Goal: Transaction & Acquisition: Purchase product/service

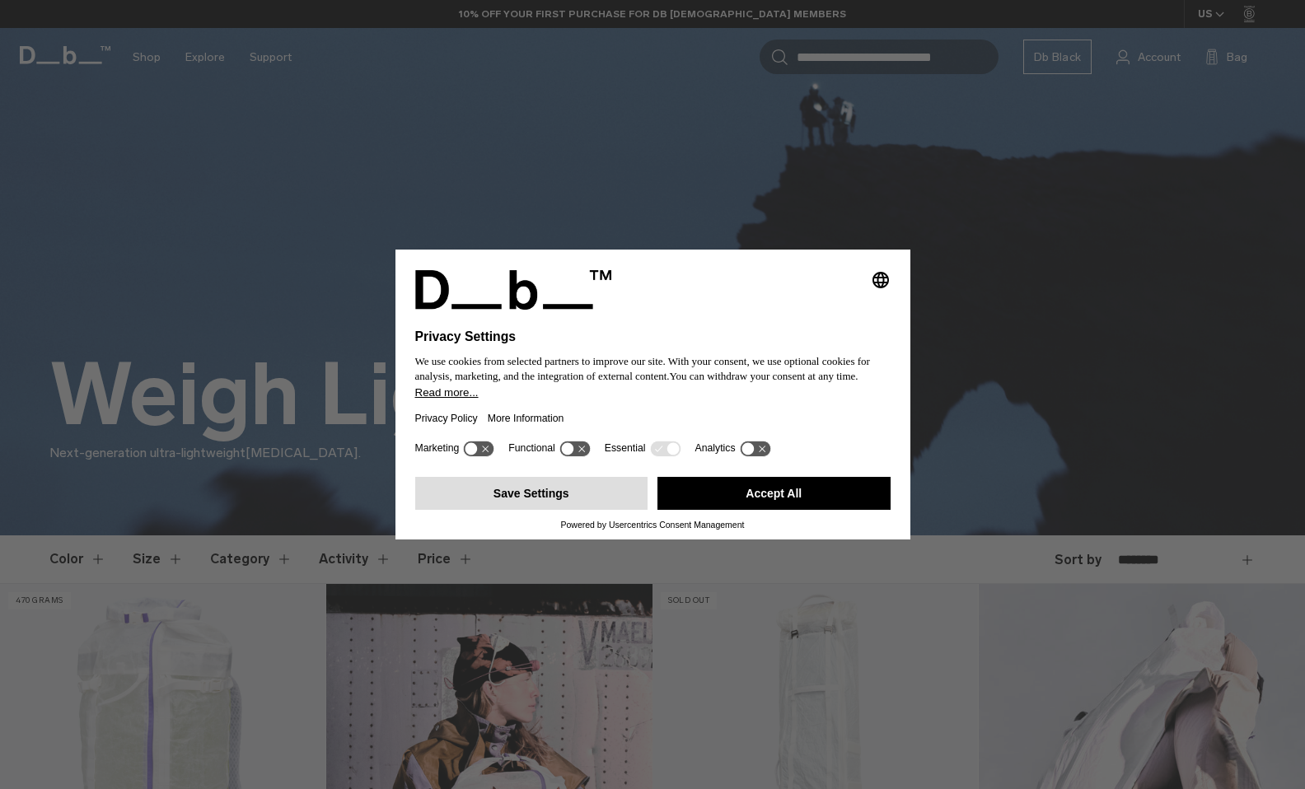
click at [558, 499] on button "Save Settings" at bounding box center [531, 493] width 233 height 33
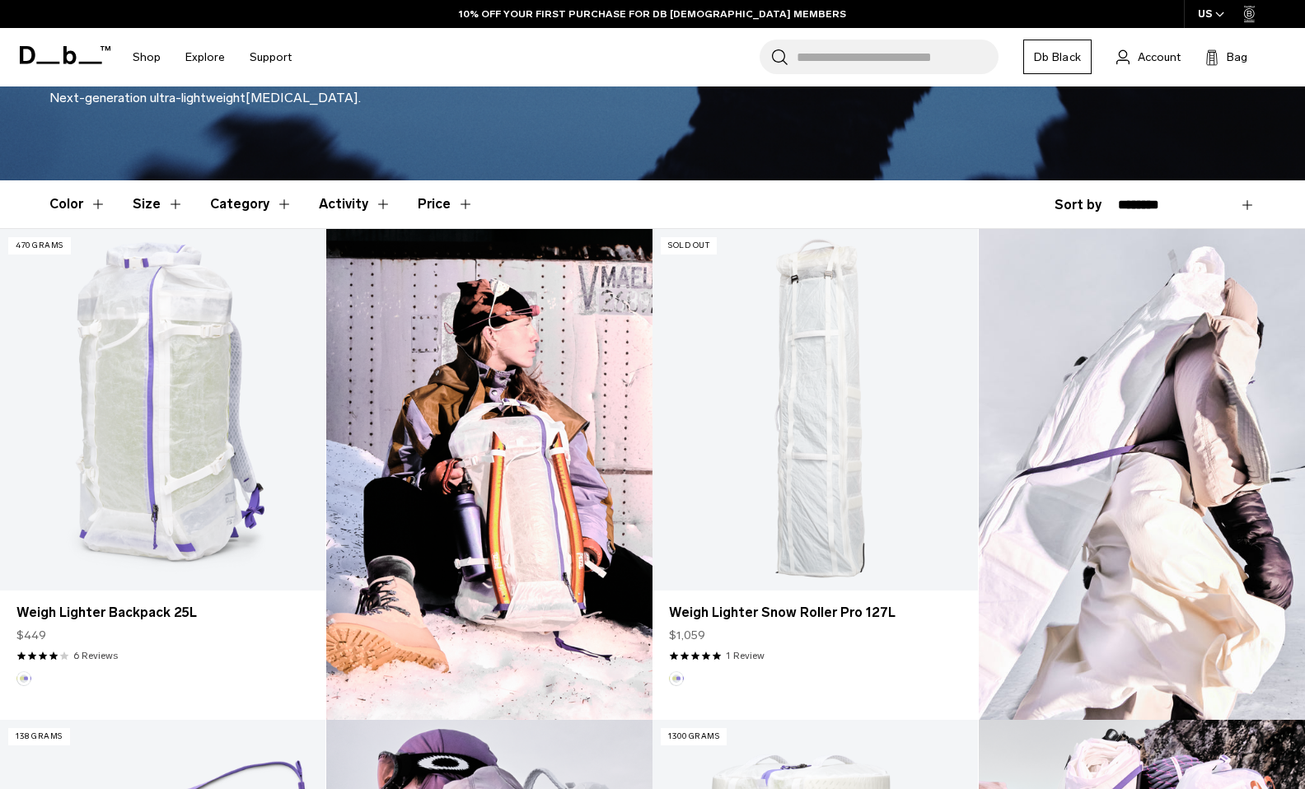
scroll to position [397, 0]
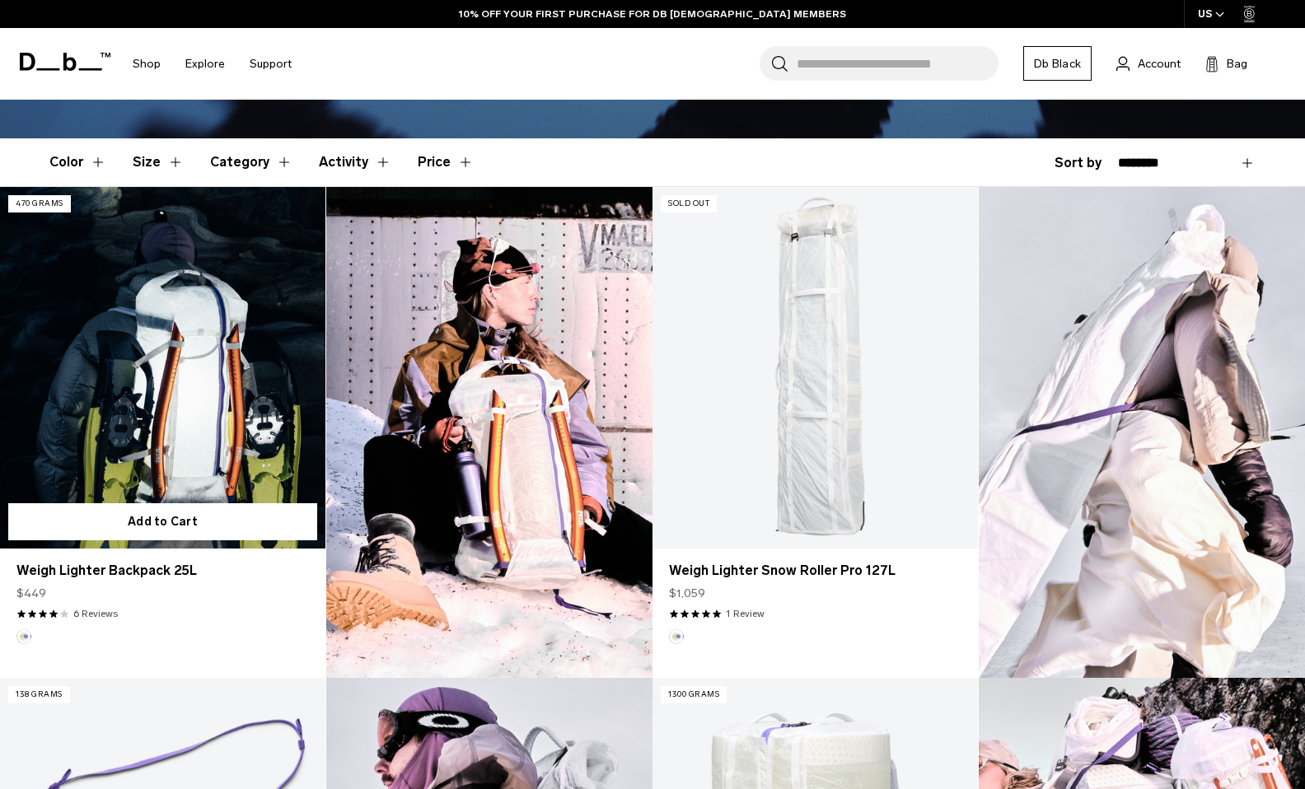
click at [203, 381] on link "Weigh Lighter Backpack 25L" at bounding box center [162, 368] width 325 height 362
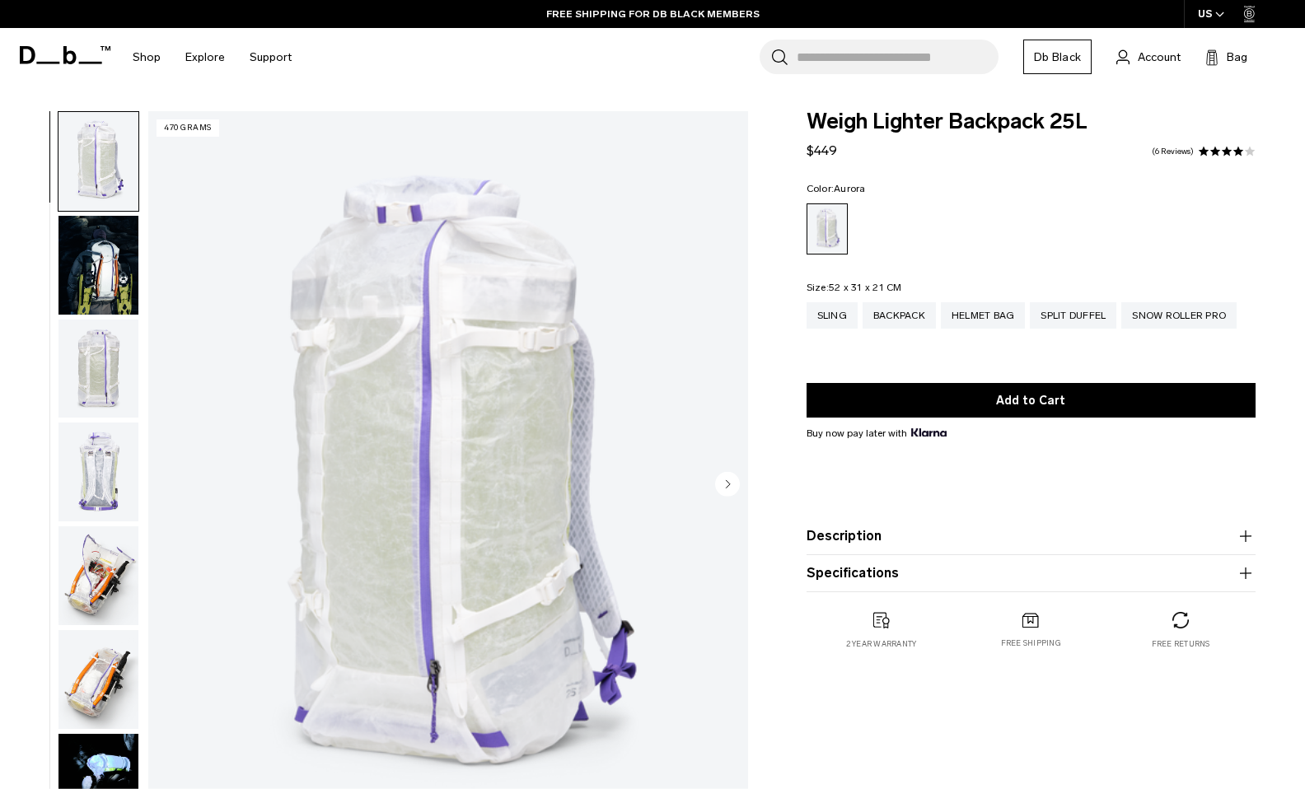
click at [82, 277] on img "button" at bounding box center [98, 265] width 80 height 99
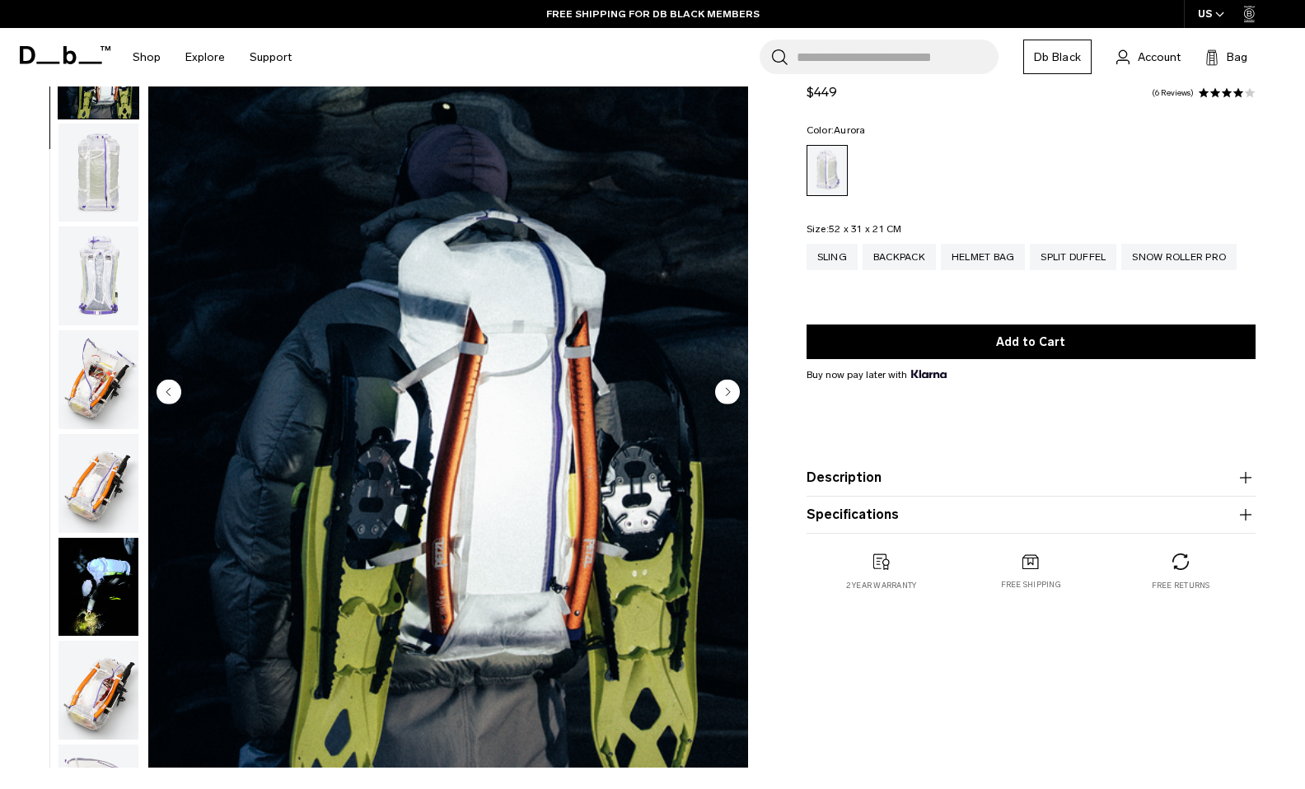
scroll to position [133, 0]
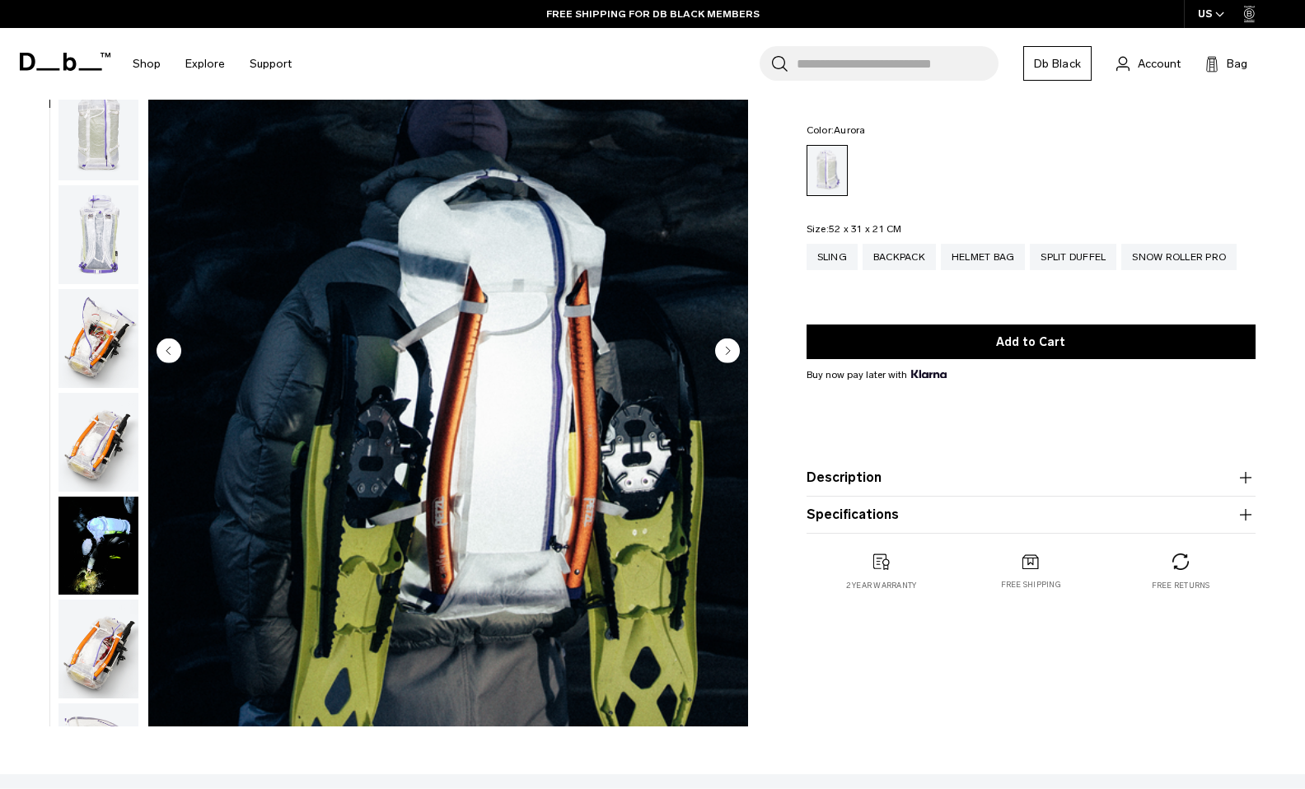
click at [727, 339] on circle "Next slide" at bounding box center [727, 350] width 25 height 25
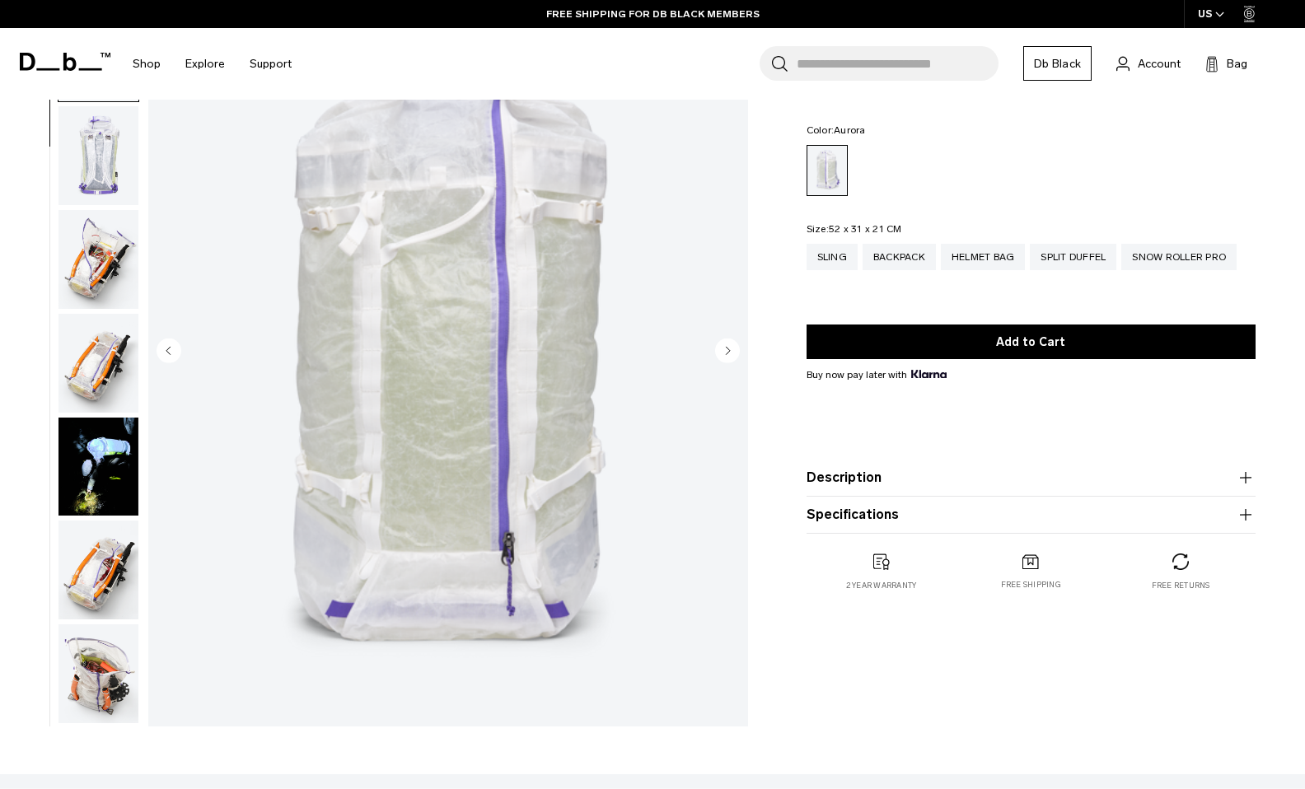
scroll to position [208, 0]
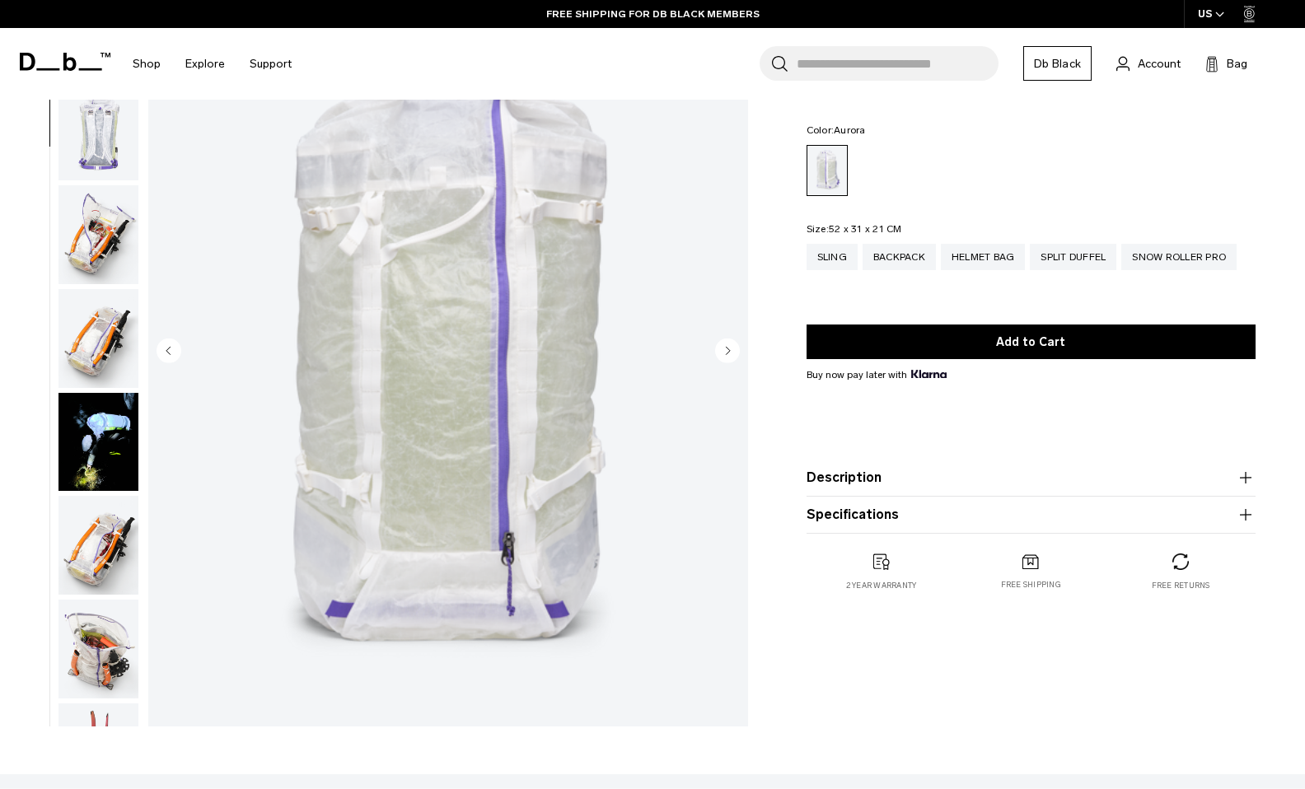
click at [727, 346] on circle "Next slide" at bounding box center [727, 350] width 25 height 25
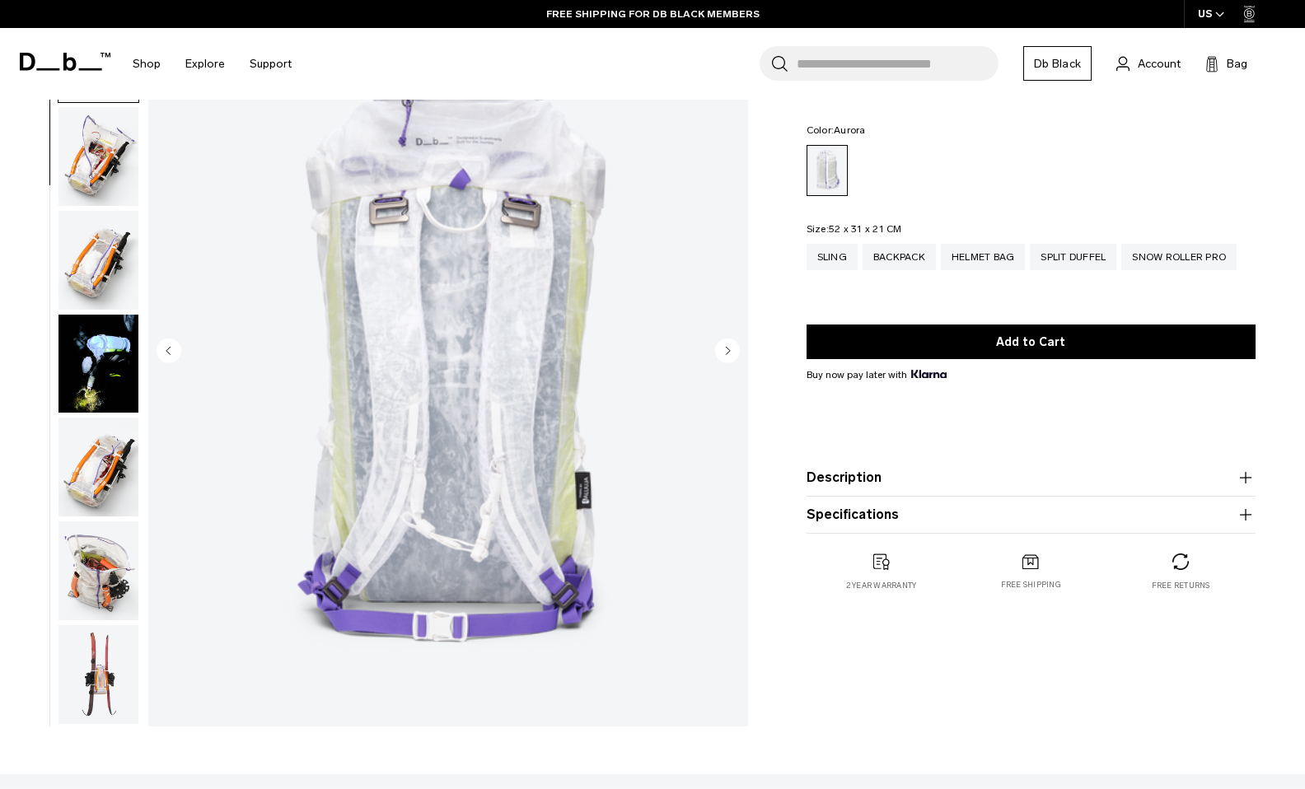
scroll to position [310, 0]
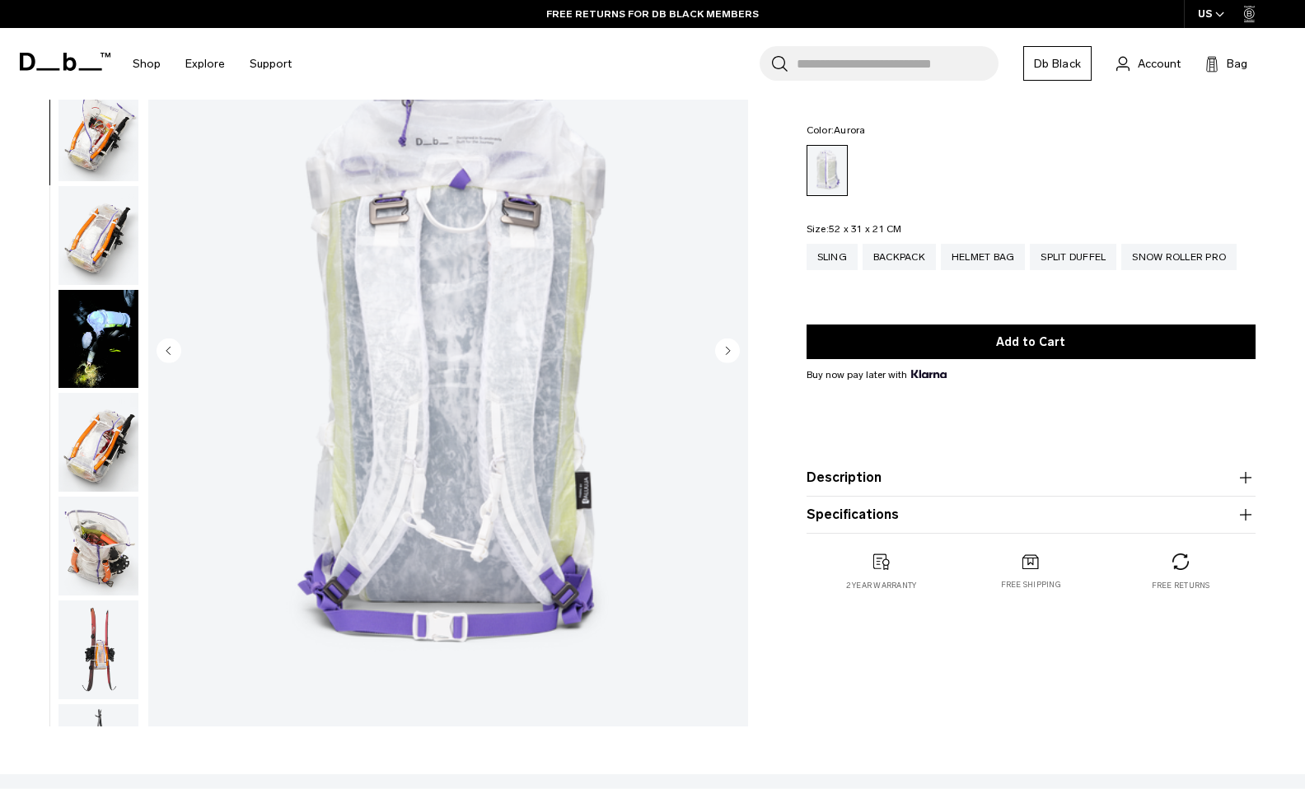
click at [727, 346] on circle "Next slide" at bounding box center [727, 350] width 25 height 25
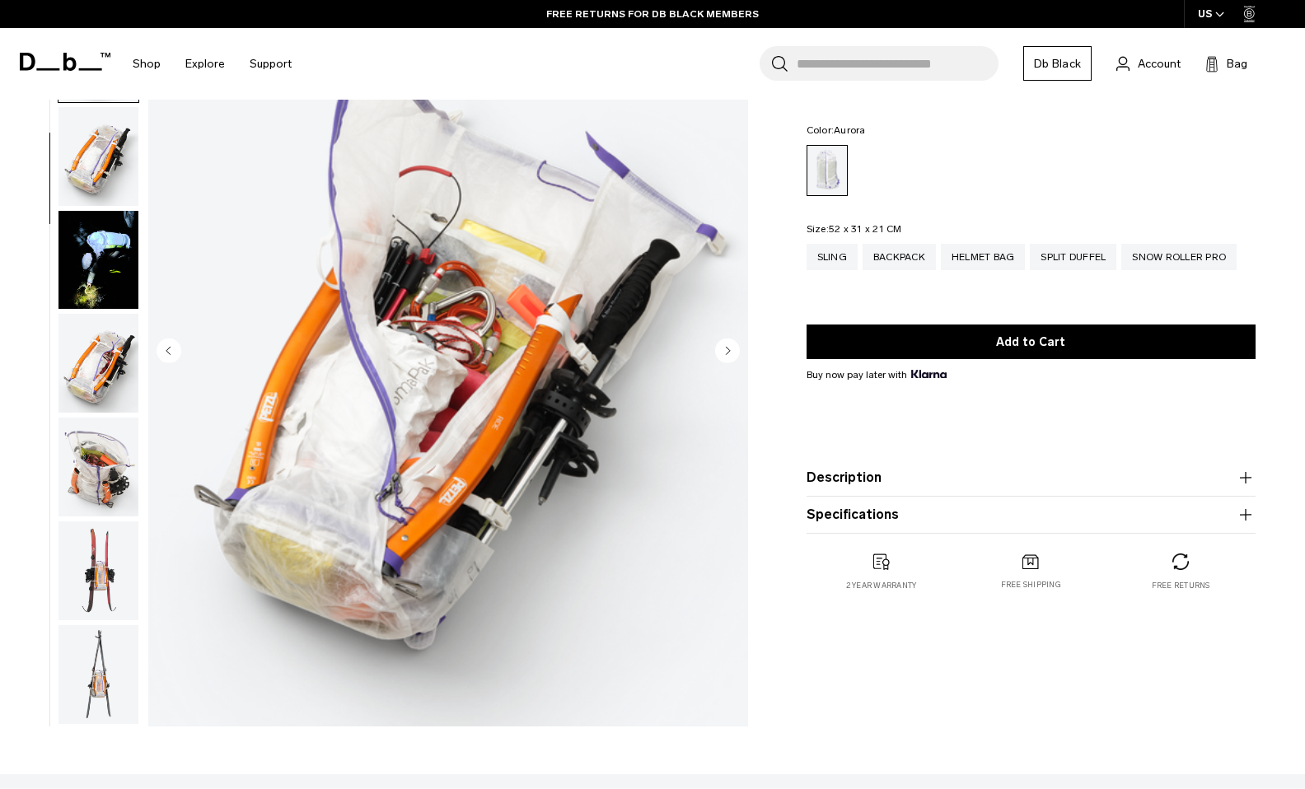
scroll to position [414, 0]
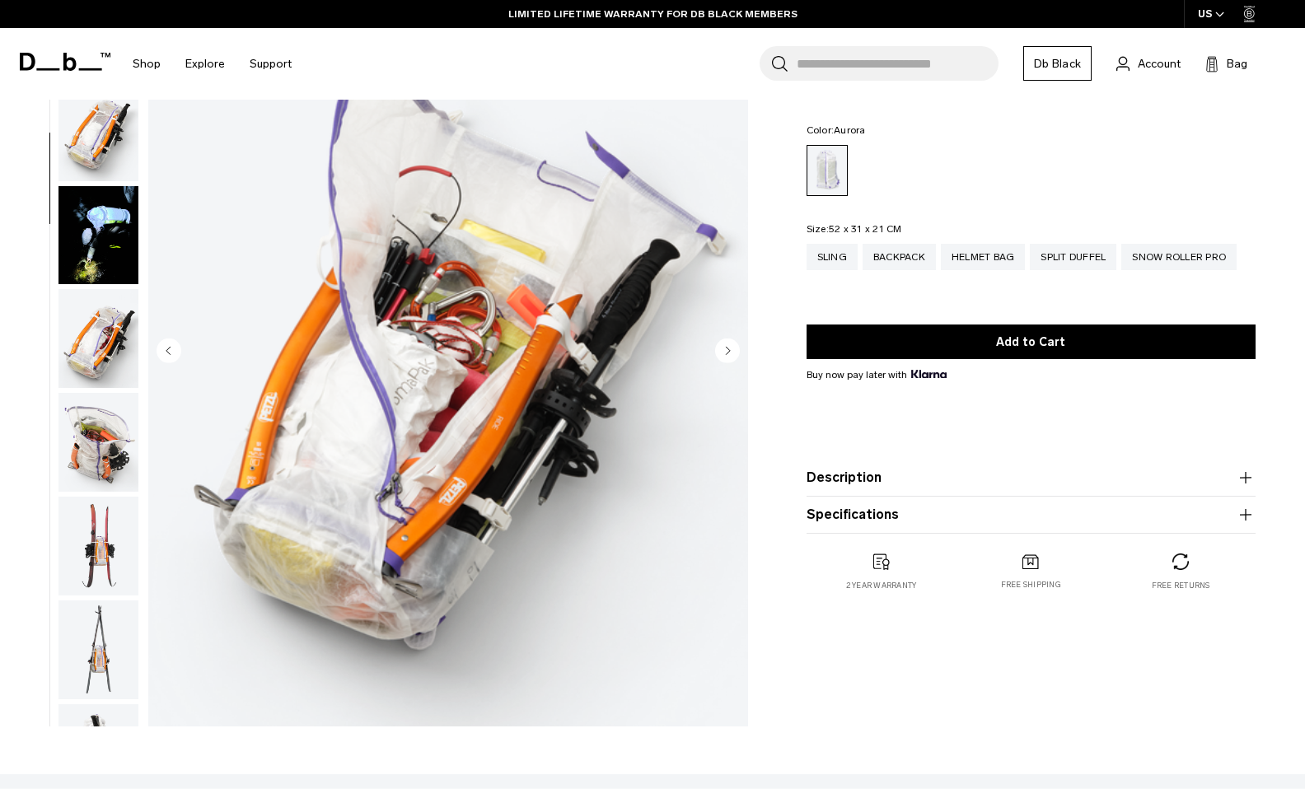
click at [727, 349] on icon "Next slide" at bounding box center [728, 350] width 4 height 7
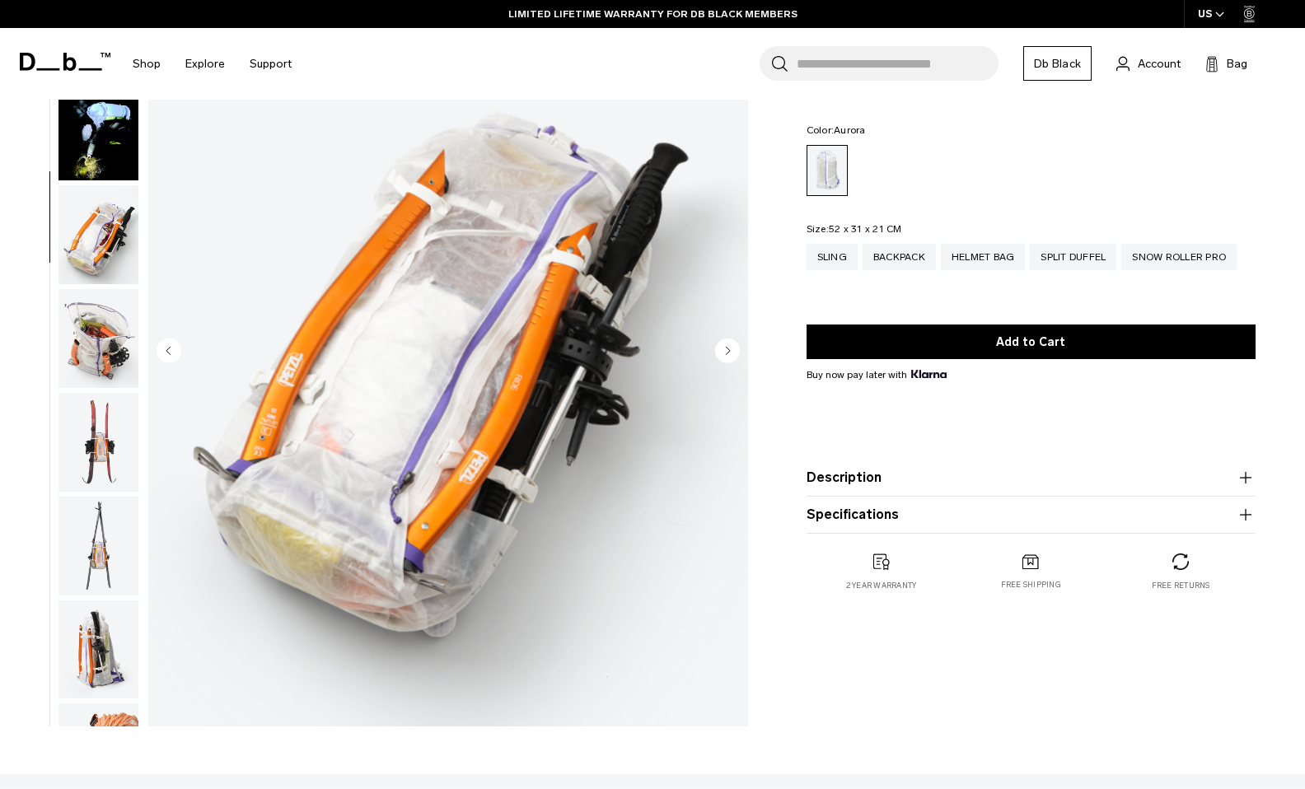
click at [727, 349] on icon "Next slide" at bounding box center [728, 350] width 4 height 7
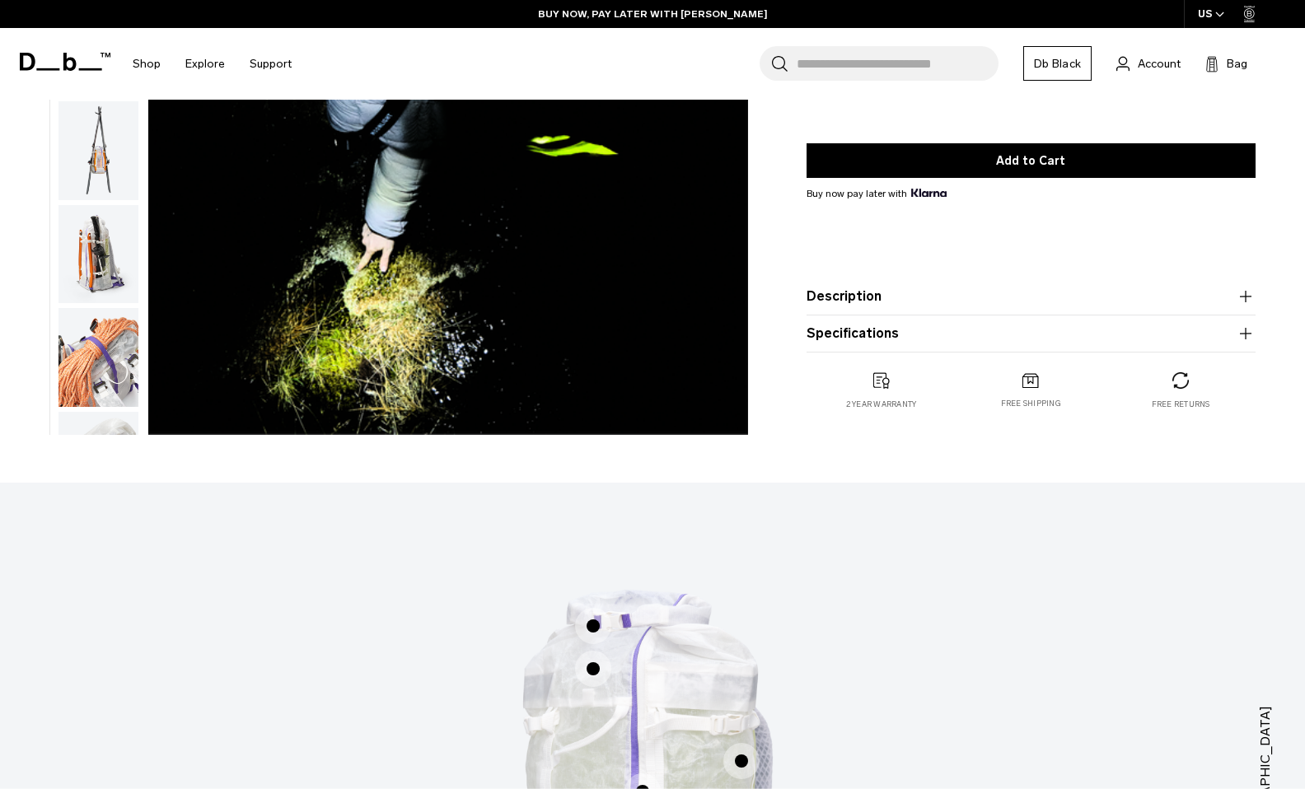
scroll to position [0, 0]
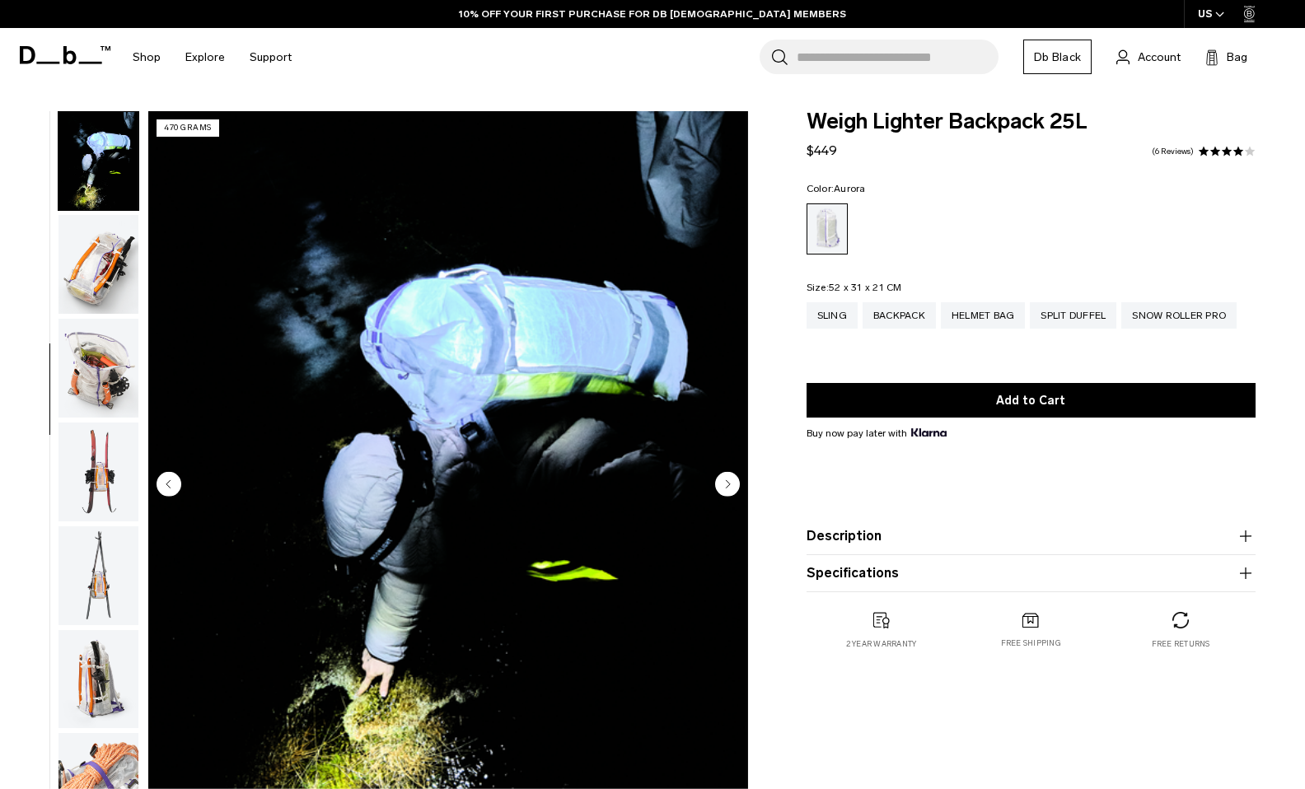
click at [109, 373] on img "button" at bounding box center [98, 368] width 80 height 99
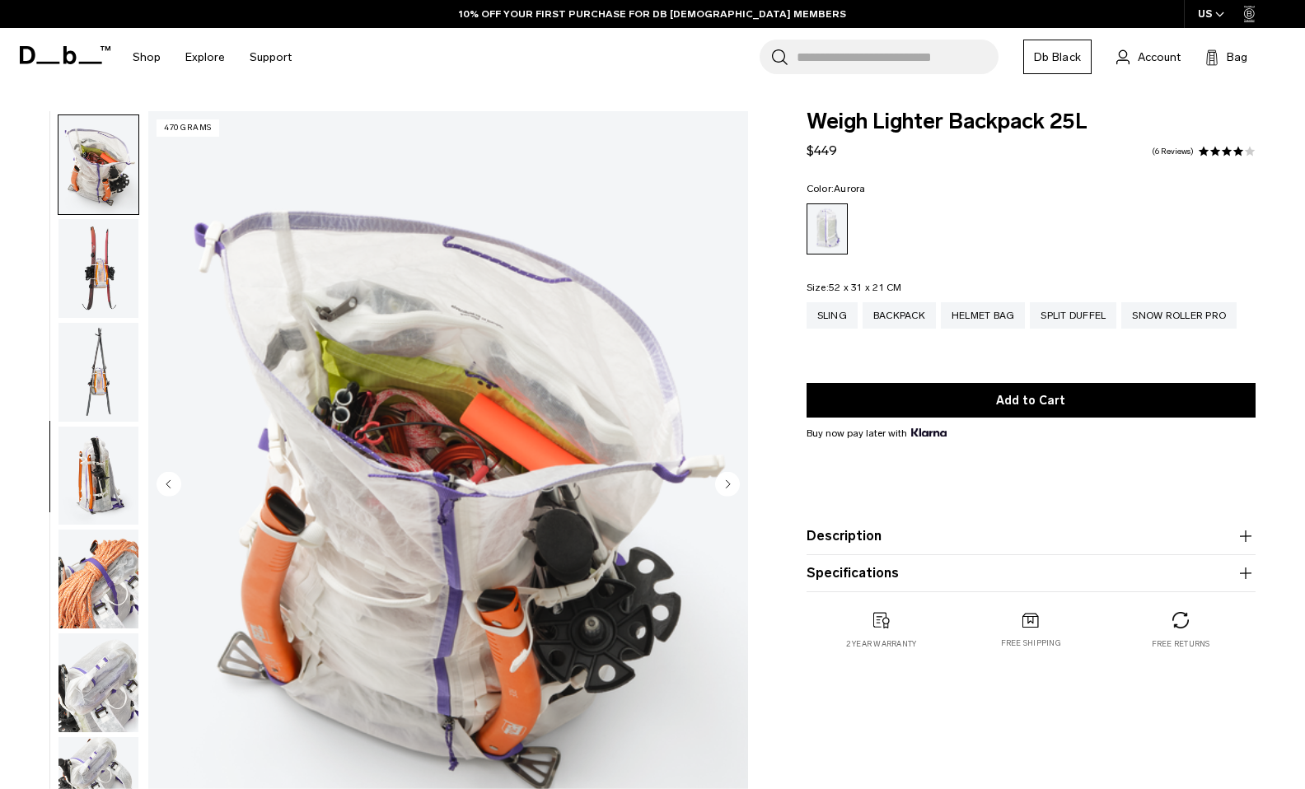
scroll to position [829, 0]
